Goal: Transaction & Acquisition: Obtain resource

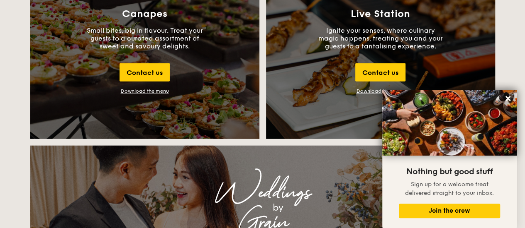
scroll to position [912, 0]
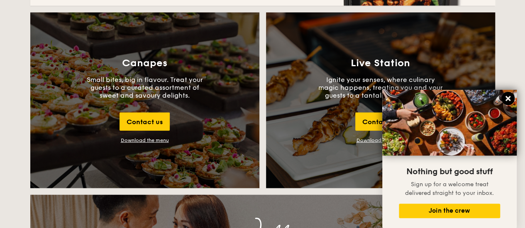
click at [508, 100] on icon at bounding box center [507, 98] width 5 height 5
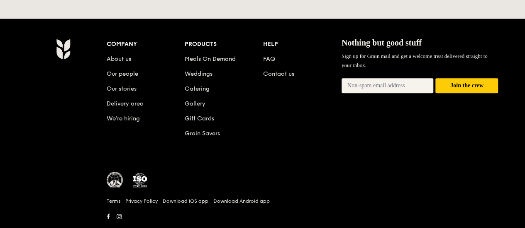
scroll to position [2019, 0]
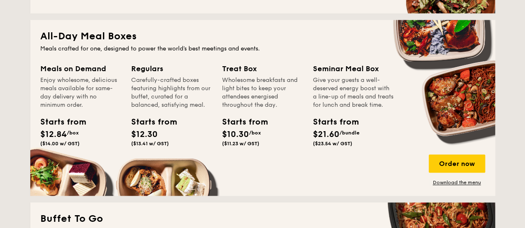
scroll to position [332, 0]
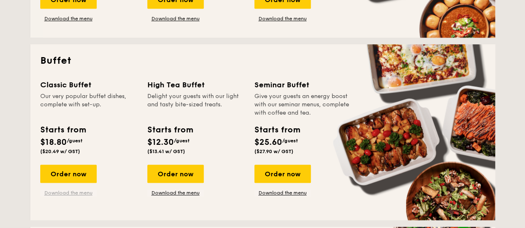
click at [75, 192] on link "Download the menu" at bounding box center [68, 193] width 56 height 7
